Goal: Check status: Check status

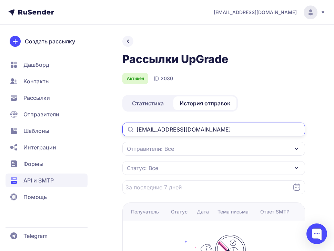
click at [186, 128] on input "[EMAIL_ADDRESS][DOMAIN_NAME]" at bounding box center [213, 130] width 182 height 14
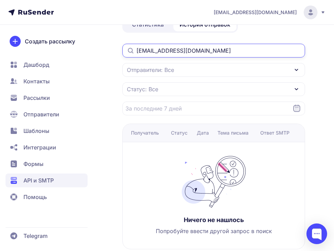
scroll to position [94, 0]
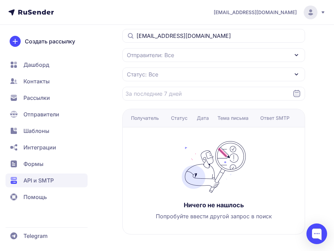
click at [147, 121] on div "Получатель" at bounding box center [145, 118] width 28 height 7
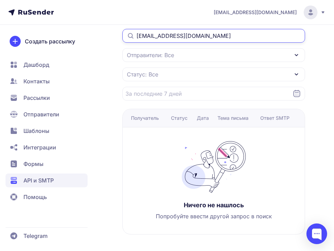
click at [213, 33] on input "[EMAIL_ADDRESS][DOMAIN_NAME]" at bounding box center [213, 36] width 182 height 14
type input "n"
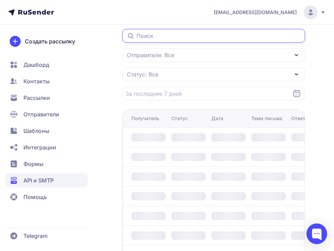
scroll to position [62, 0]
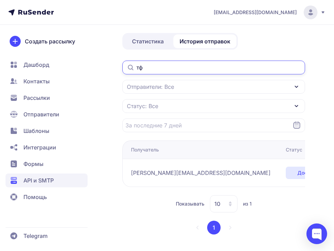
type input "т"
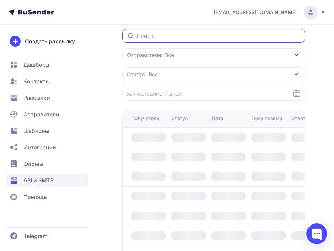
scroll to position [62, 0]
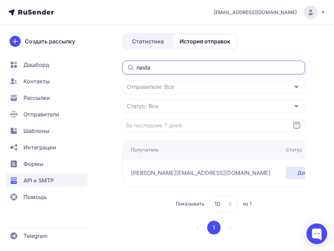
scroll to position [94, 0]
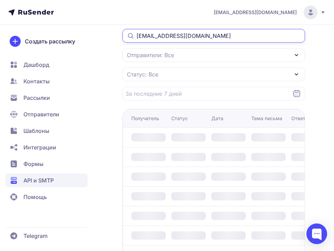
type input "[EMAIL_ADDRESS][DOMAIN_NAME]"
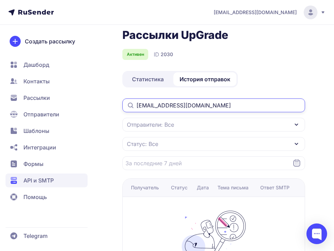
scroll to position [25, 0]
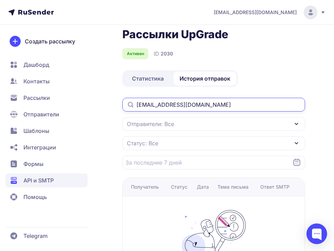
click at [170, 103] on input "[EMAIL_ADDRESS][DOMAIN_NAME]" at bounding box center [213, 105] width 182 height 14
paste input "[EMAIL_ADDRESS][DOMAIN_NAME]"
type input "[EMAIL_ADDRESS][DOMAIN_NAME]"
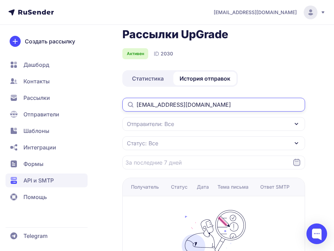
scroll to position [0, 0]
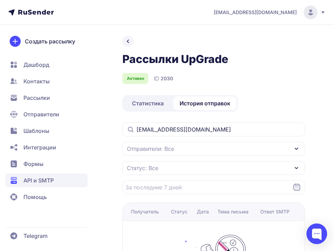
click at [48, 182] on span "API и SMTP" at bounding box center [38, 180] width 30 height 8
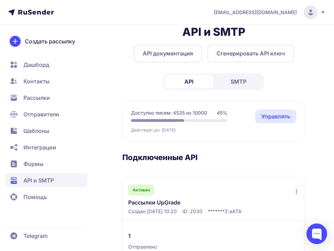
scroll to position [11, 0]
click at [245, 82] on span "SMTP" at bounding box center [238, 81] width 16 height 8
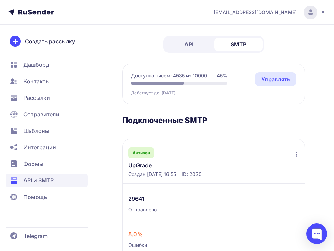
scroll to position [49, 0]
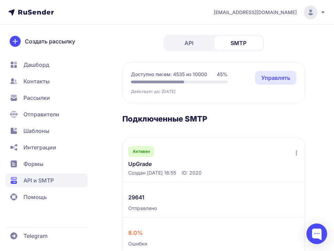
click at [143, 165] on link "UpGrade" at bounding box center [181, 164] width 107 height 8
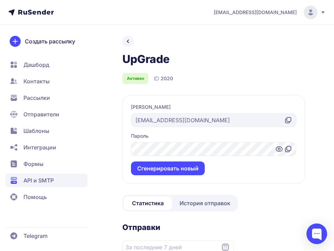
click at [193, 200] on span "История отправок" at bounding box center [204, 203] width 51 height 8
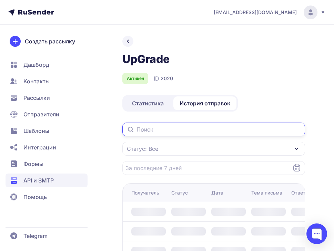
click at [175, 128] on input "text" at bounding box center [213, 130] width 182 height 14
paste input "[EMAIL_ADDRESS][DOMAIN_NAME]"
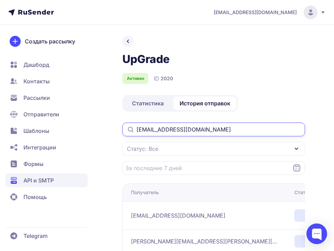
type input "[EMAIL_ADDRESS][DOMAIN_NAME]"
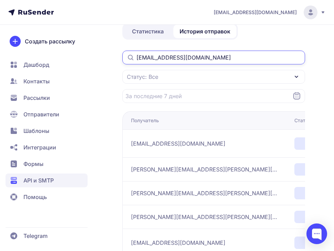
scroll to position [71, 0]
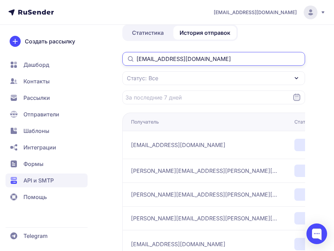
click at [224, 60] on input "[EMAIL_ADDRESS][DOMAIN_NAME]" at bounding box center [213, 59] width 182 height 14
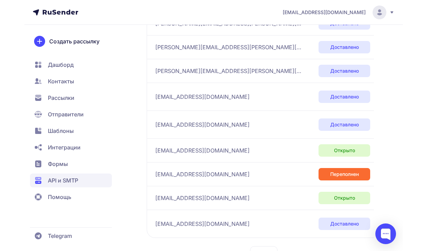
scroll to position [182, 0]
